Goal: Information Seeking & Learning: Learn about a topic

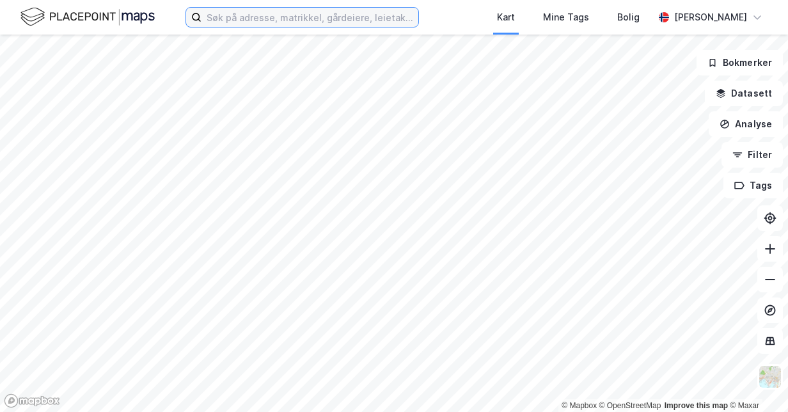
click at [214, 15] on input at bounding box center [309, 17] width 217 height 19
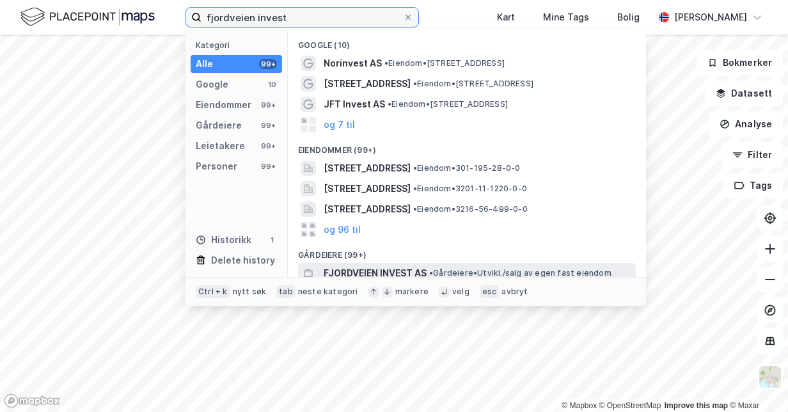
type input "fjordveien invest"
click at [400, 266] on span "FJORDVEIEN INVEST AS" at bounding box center [374, 272] width 103 height 15
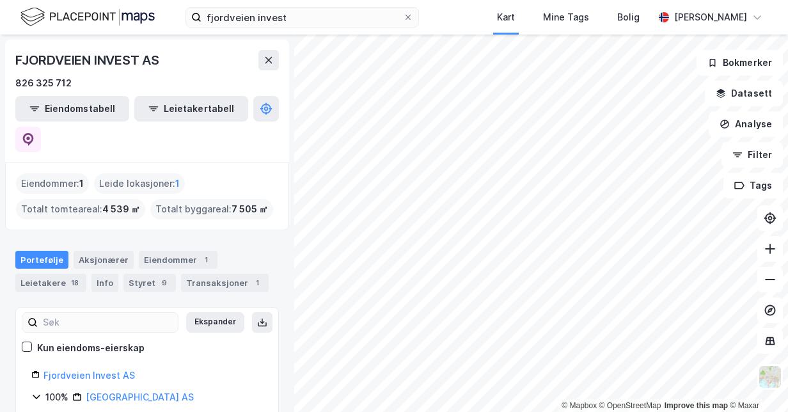
scroll to position [14, 0]
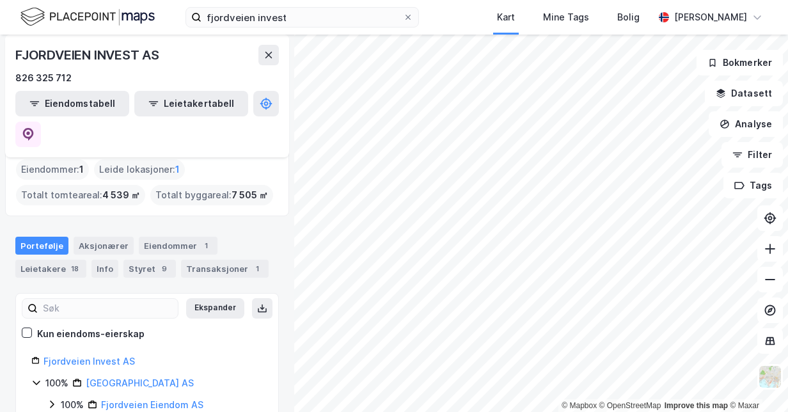
click at [55, 399] on icon at bounding box center [52, 404] width 10 height 10
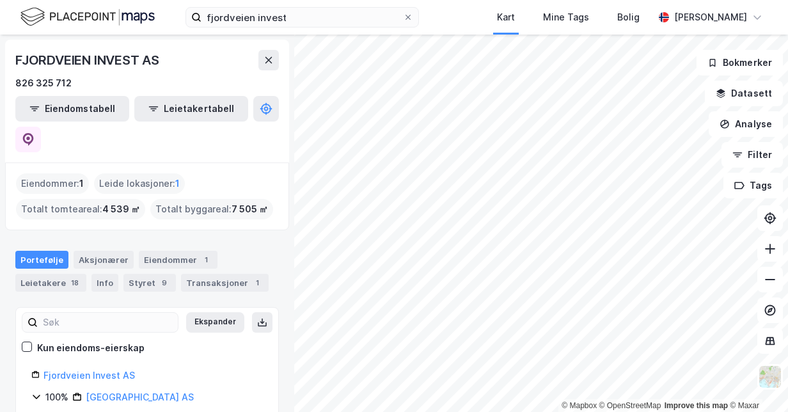
scroll to position [37, 0]
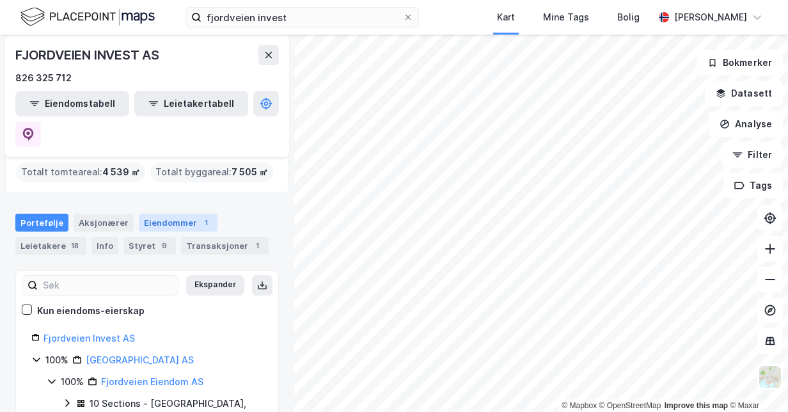
click at [146, 214] on div "Eiendommer 1" at bounding box center [178, 223] width 79 height 18
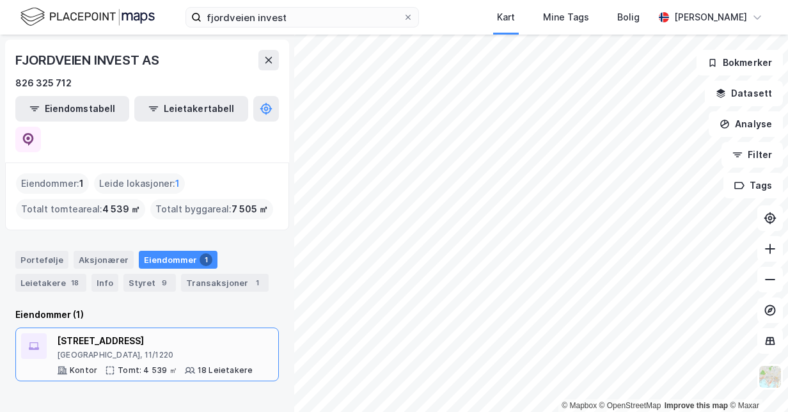
click at [165, 350] on div "[GEOGRAPHIC_DATA], 11/1220" at bounding box center [155, 355] width 196 height 10
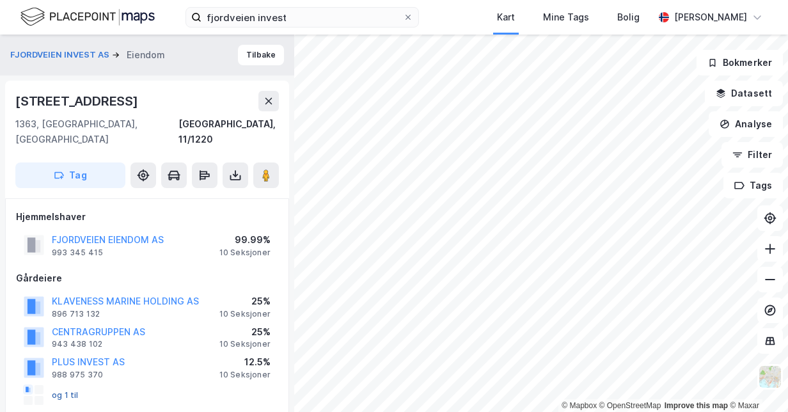
click at [0, 0] on button "og 1 til" at bounding box center [0, 0] width 0 height 0
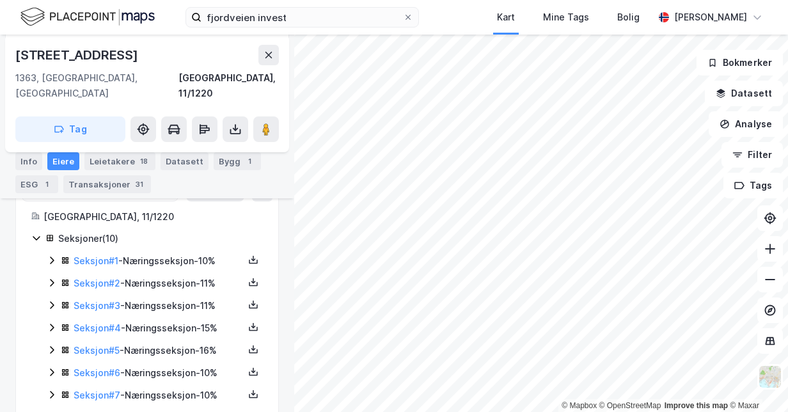
scroll to position [396, 0]
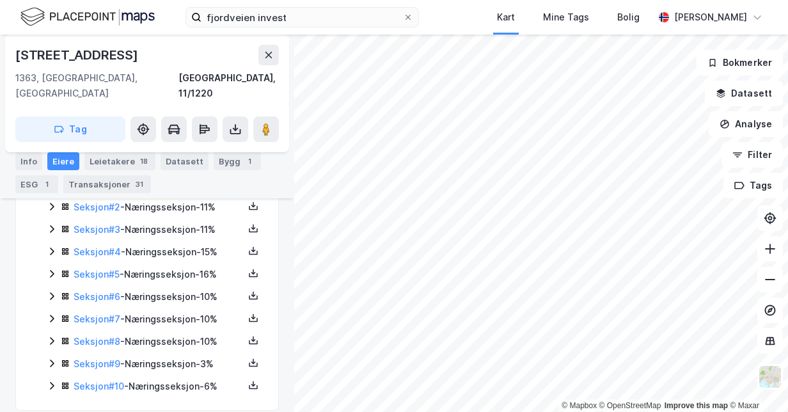
click at [50, 382] on icon at bounding box center [52, 386] width 4 height 8
